Goal: Task Accomplishment & Management: Complete application form

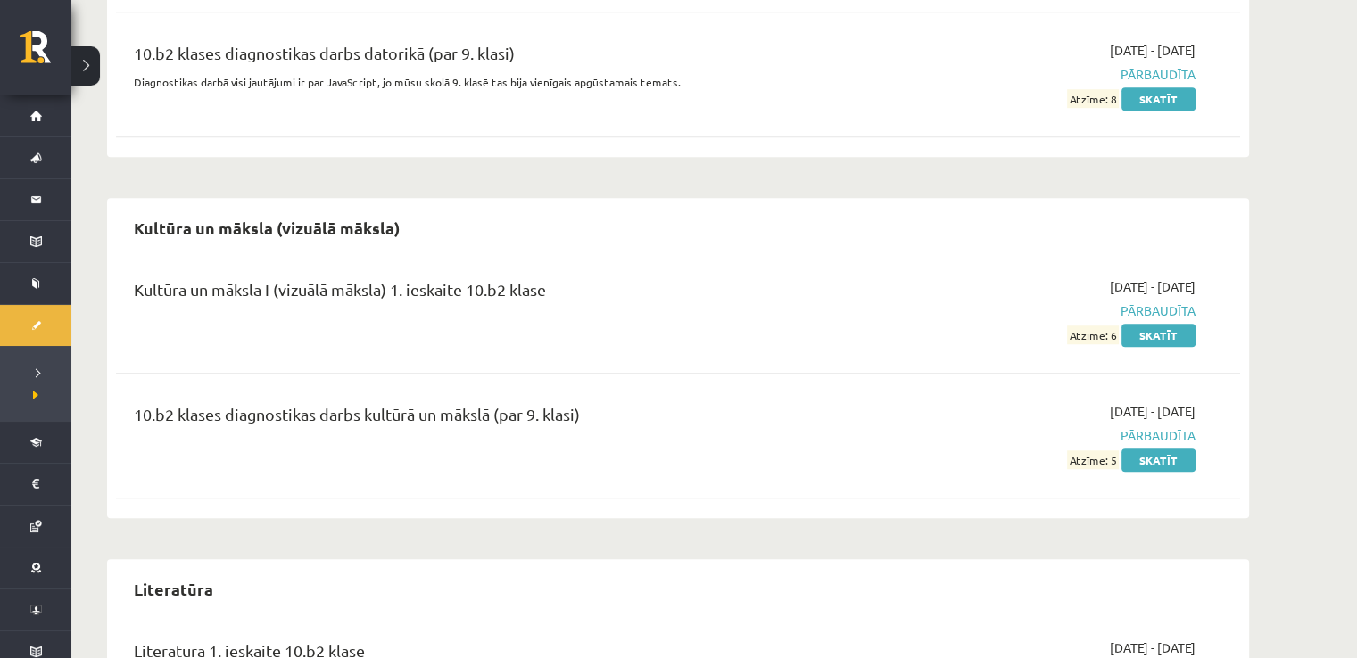
scroll to position [1606, 0]
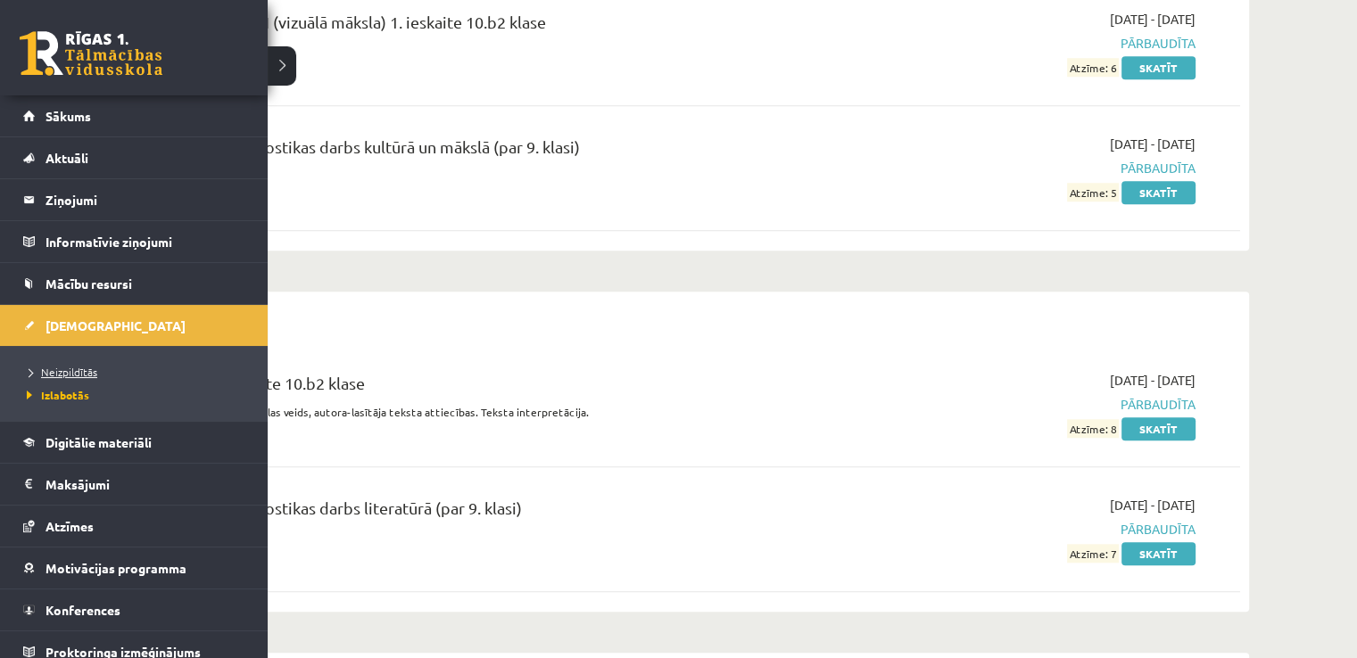
click at [52, 364] on link "Neizpildītās" at bounding box center [135, 372] width 227 height 16
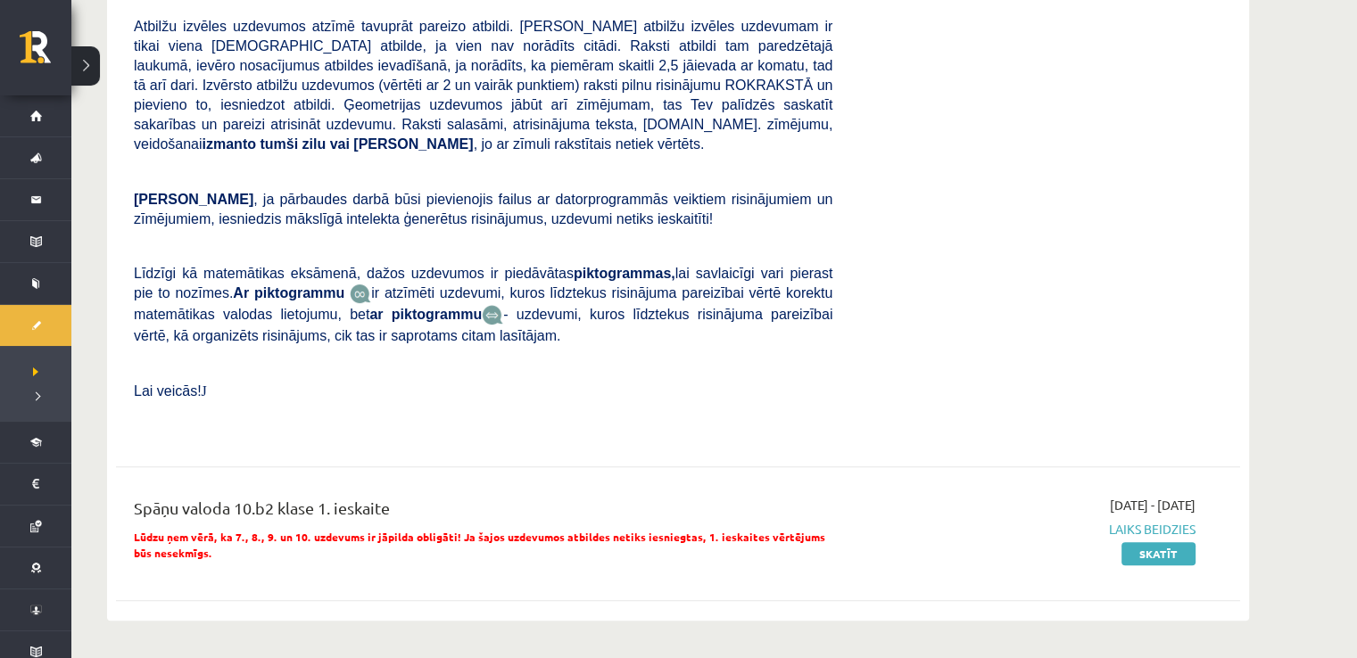
scroll to position [625, 0]
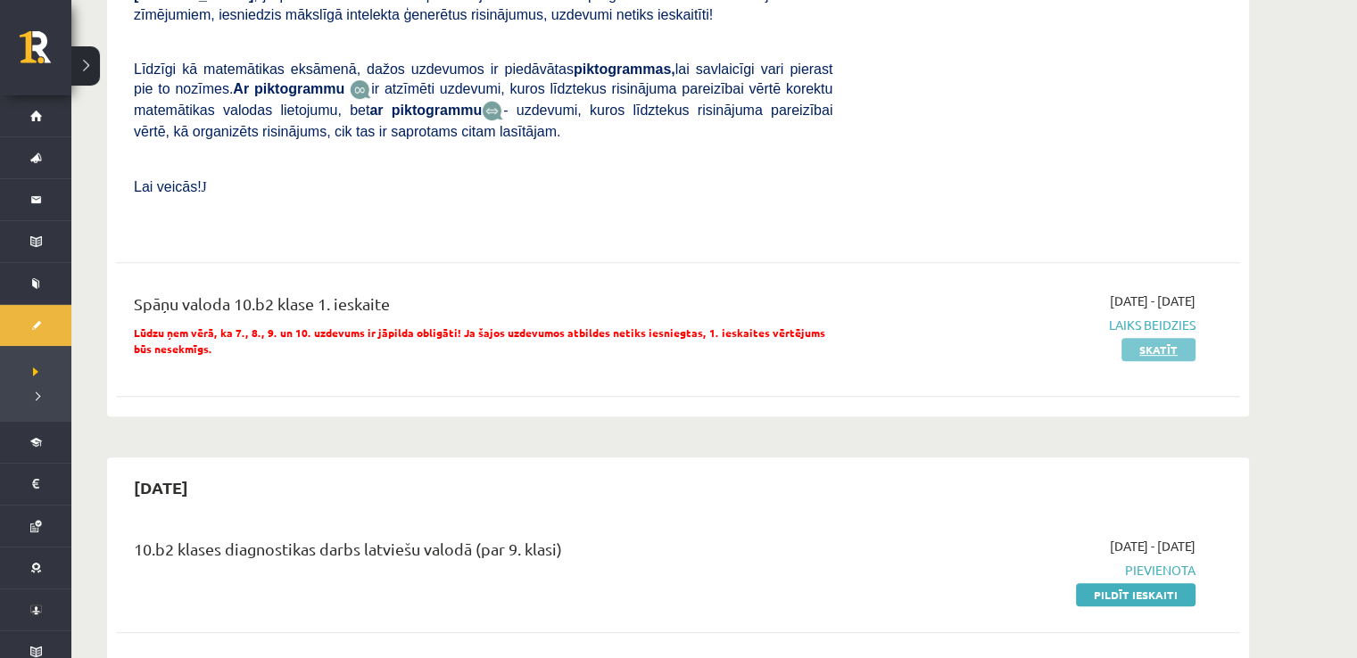
click at [1162, 338] on link "Skatīt" at bounding box center [1158, 349] width 74 height 23
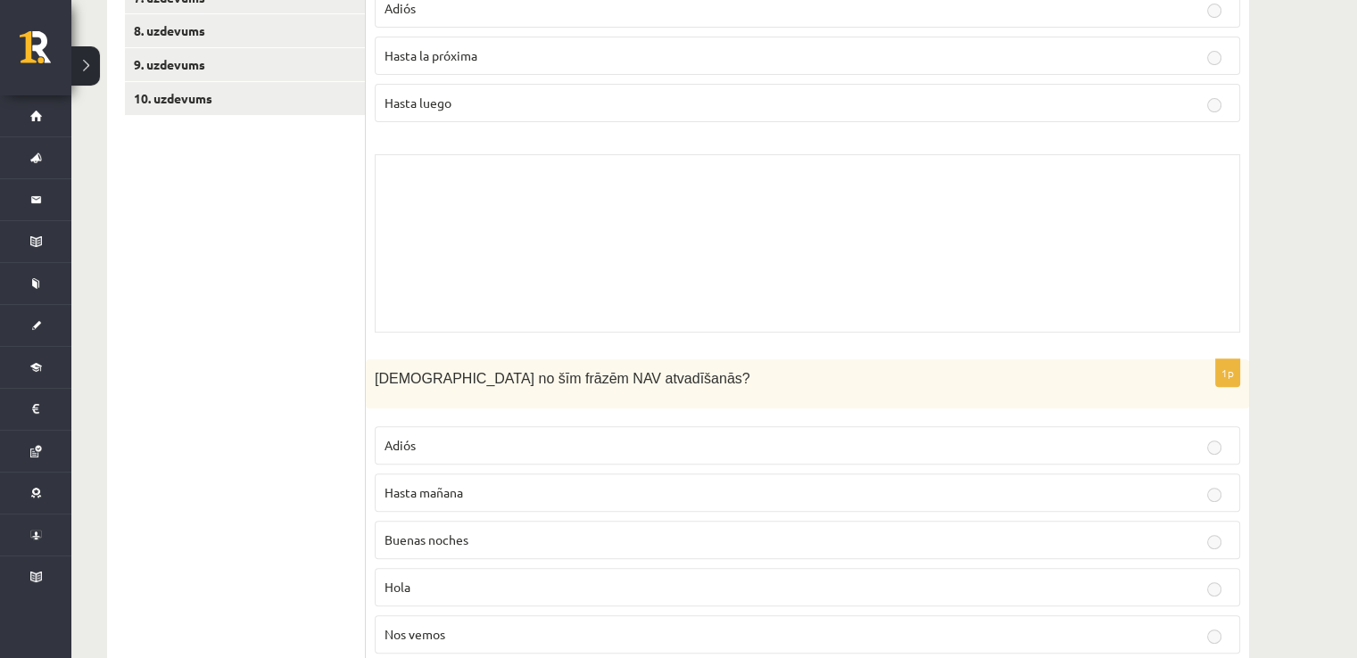
scroll to position [422, 0]
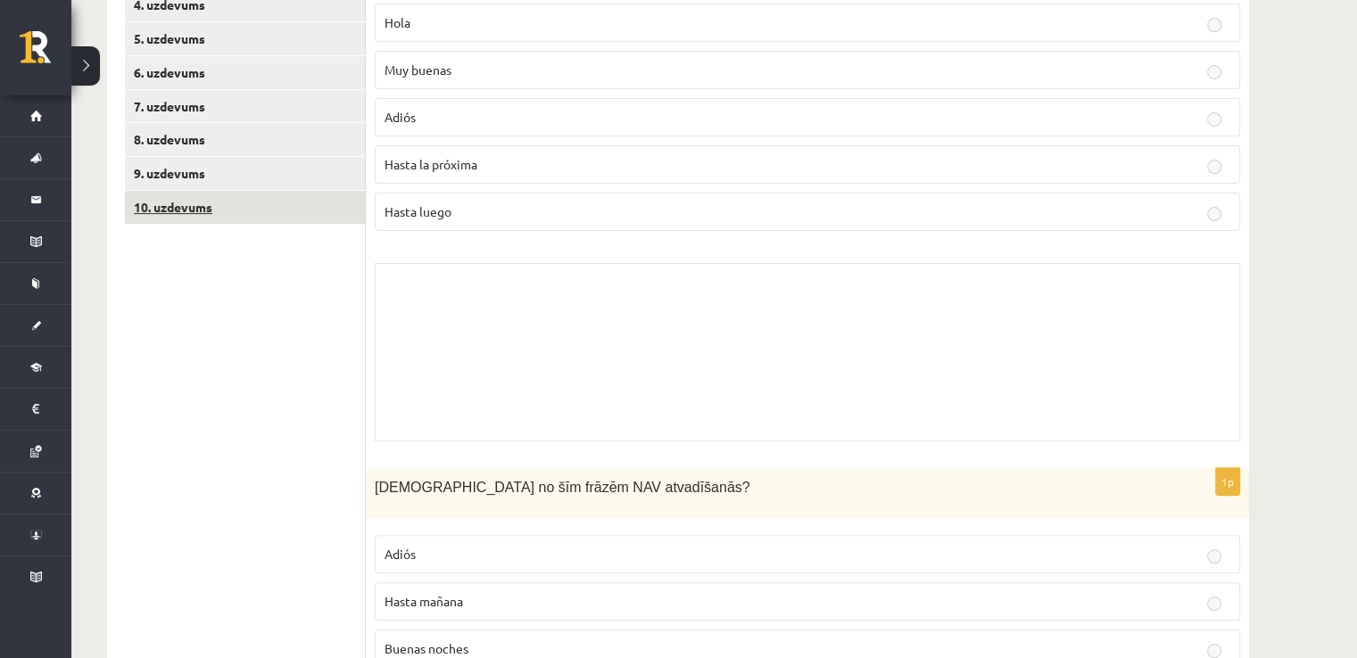
click at [205, 212] on link "10. uzdevums" at bounding box center [245, 207] width 240 height 33
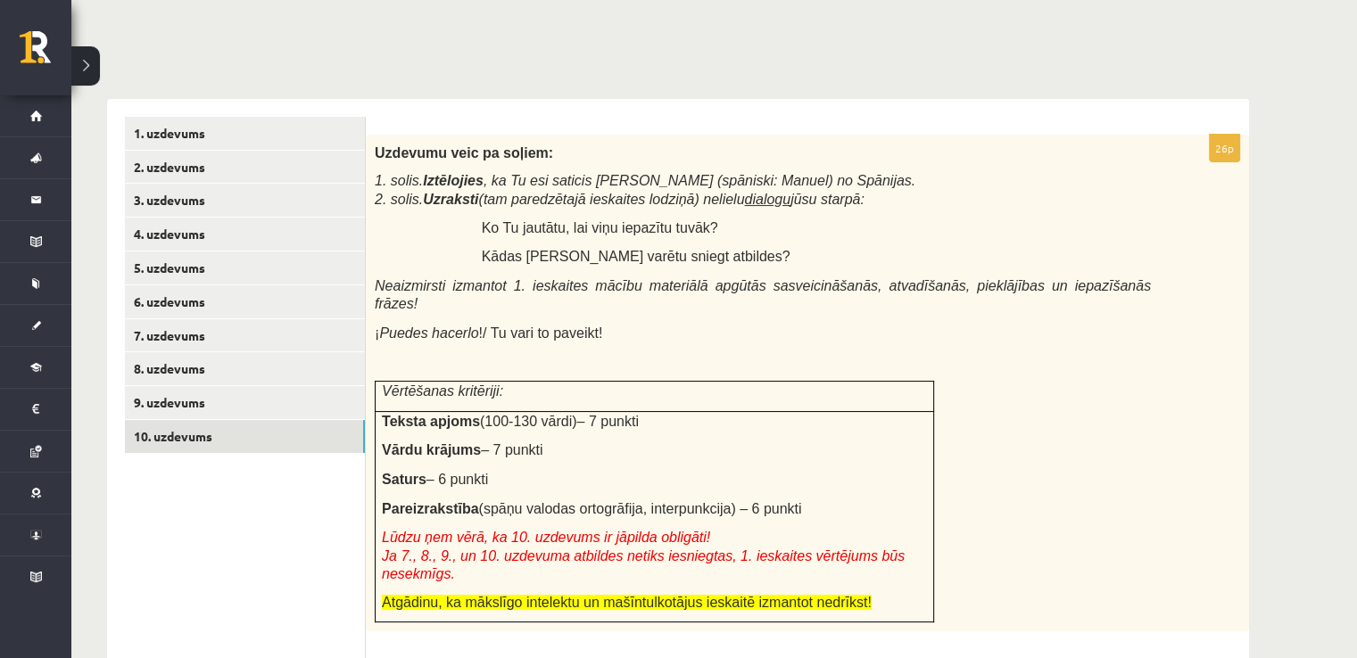
scroll to position [170, 0]
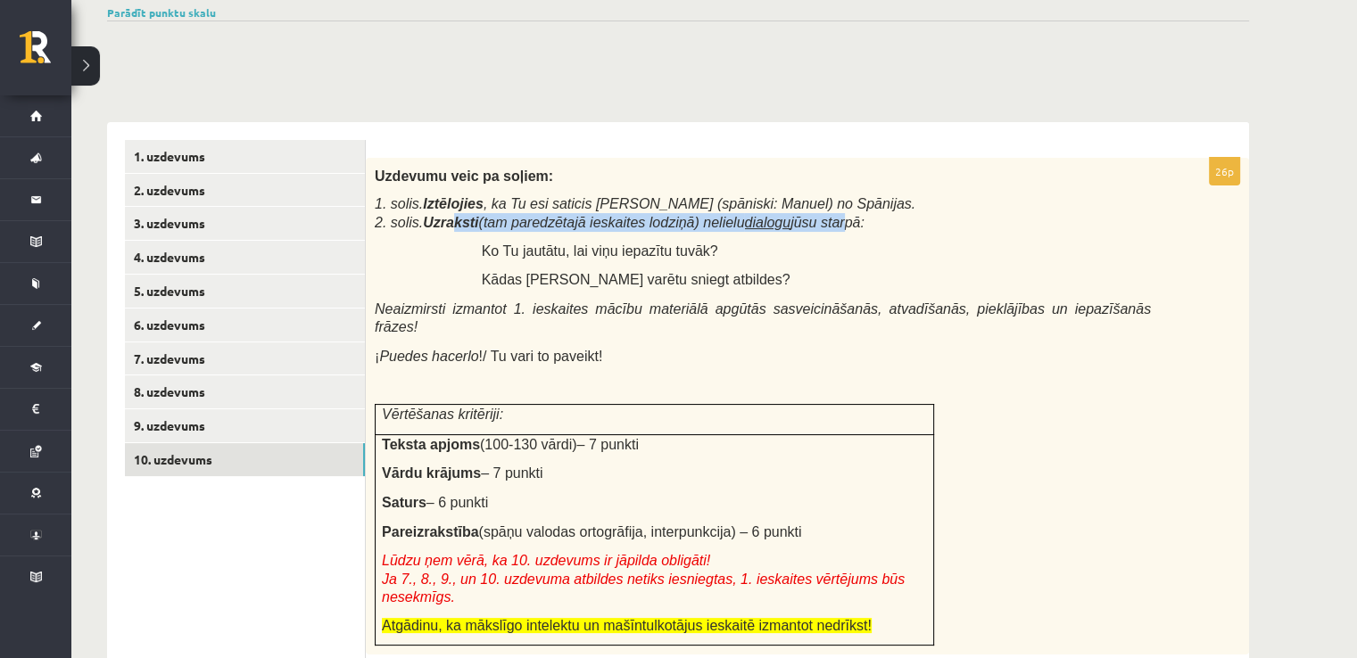
drag, startPoint x: 447, startPoint y: 226, endPoint x: 805, endPoint y: 226, distance: 357.8
click at [805, 226] on span "1. solis. Iztēlojies , ka Tu esi saticis [PERSON_NAME] (spāniski: Manuel) no Sp…" at bounding box center [645, 213] width 541 height 34
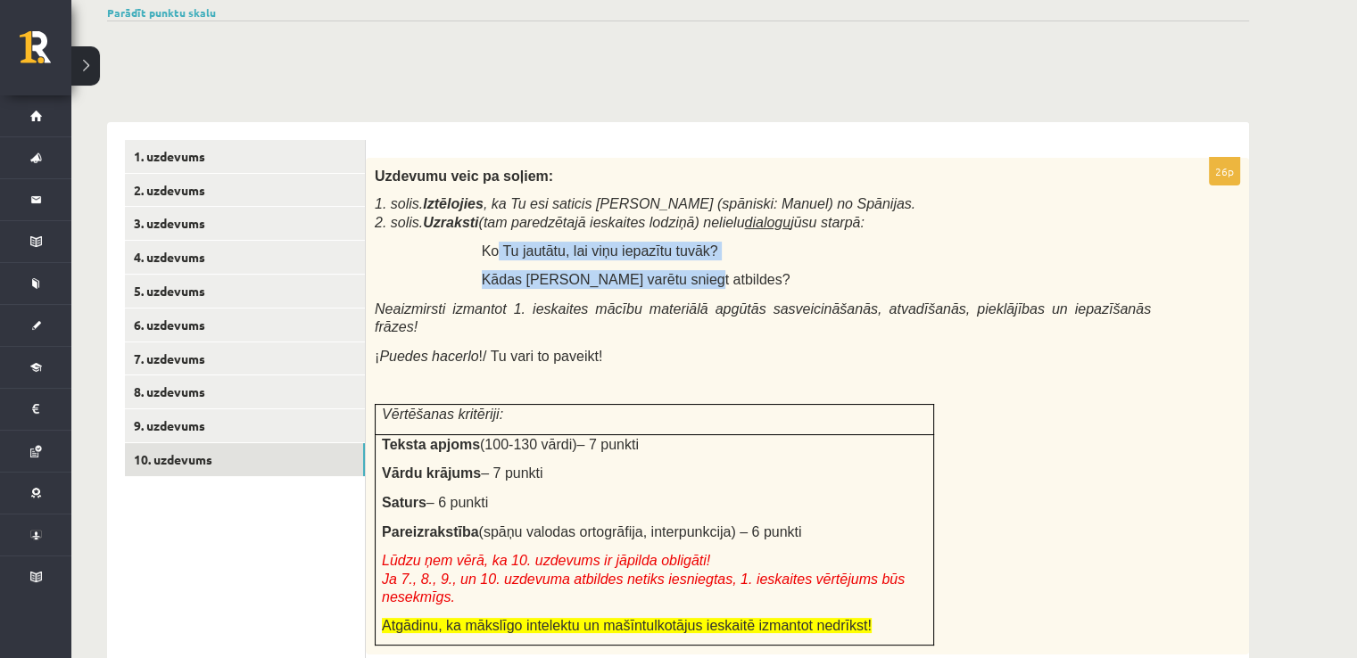
drag, startPoint x: 494, startPoint y: 254, endPoint x: 779, endPoint y: 291, distance: 286.9
click at [768, 290] on div "Uzdevumu veic pa soļiem: 1. solis. Iztēlojies , ka Tu esi saticis Manuelu (spān…" at bounding box center [807, 407] width 883 height 498
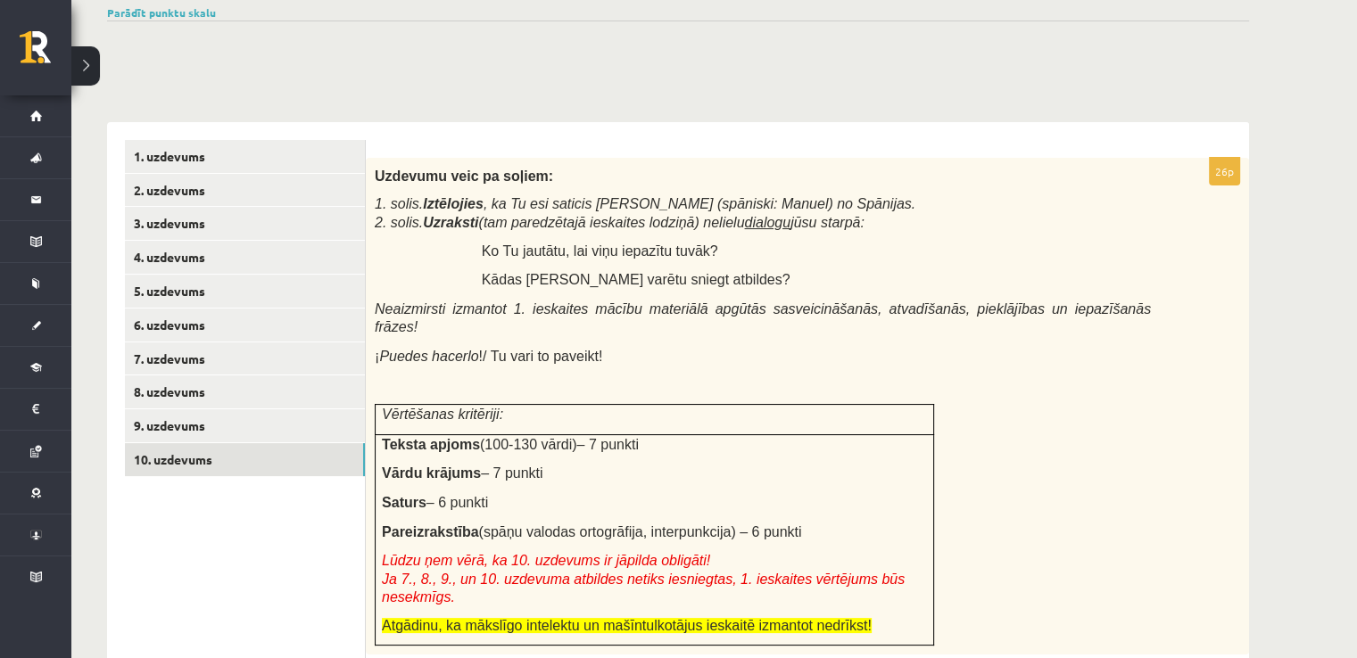
click at [780, 291] on div "Uzdevumu veic pa soļiem: 1. solis. Iztēlojies , ka Tu esi saticis Manuelu (spān…" at bounding box center [807, 407] width 883 height 498
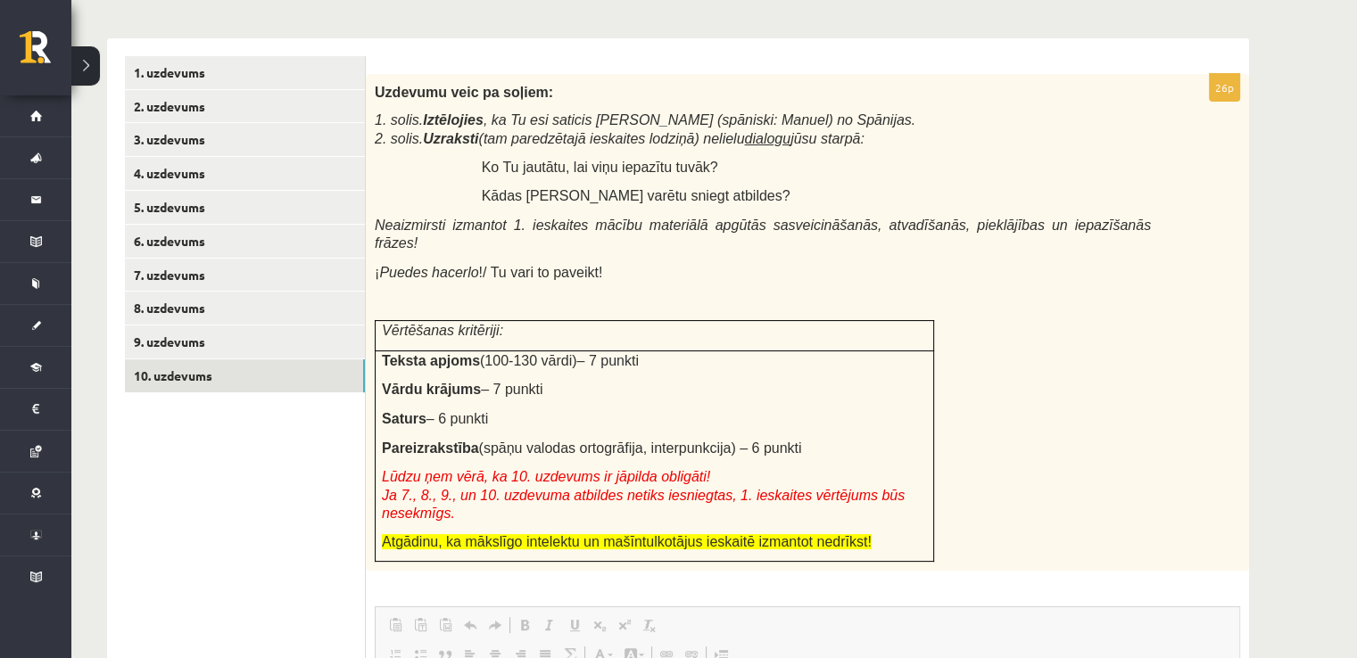
scroll to position [348, 0]
